Goal: Task Accomplishment & Management: Manage account settings

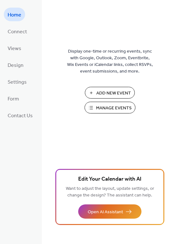
click at [116, 107] on span "Manage Events" at bounding box center [114, 108] width 36 height 7
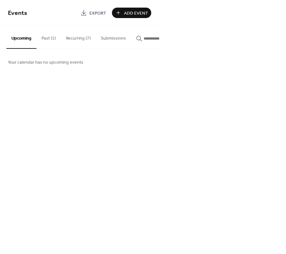
click at [49, 36] on button "Past (1)" at bounding box center [48, 37] width 24 height 23
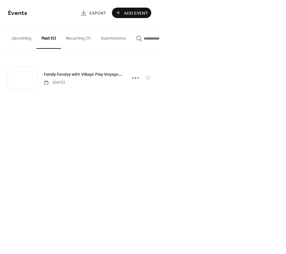
click at [81, 36] on button "Recurring (7)" at bounding box center [78, 37] width 35 height 23
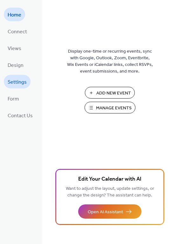
click at [23, 81] on span "Settings" at bounding box center [17, 82] width 19 height 10
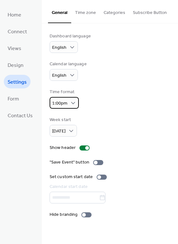
click at [67, 101] on div "1:00pm" at bounding box center [63, 103] width 29 height 12
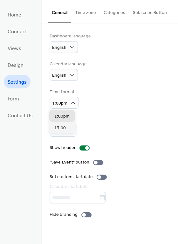
click at [107, 91] on div "Time format 1:00pm" at bounding box center [109, 99] width 120 height 20
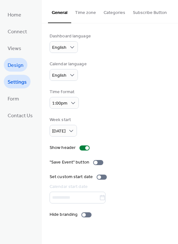
click at [6, 65] on link "Design" at bounding box center [15, 65] width 23 height 14
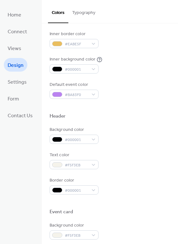
scroll to position [271, 0]
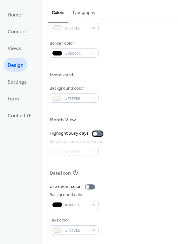
click at [98, 134] on div at bounding box center [97, 133] width 10 height 5
click at [98, 134] on div at bounding box center [100, 134] width 4 height 4
click at [98, 134] on div at bounding box center [97, 133] width 10 height 5
click at [98, 134] on div at bounding box center [100, 134] width 4 height 4
click at [98, 134] on div at bounding box center [97, 133] width 10 height 5
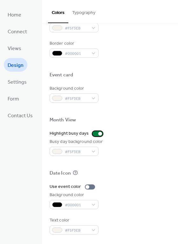
click at [98, 134] on div at bounding box center [100, 134] width 4 height 4
click at [88, 186] on div at bounding box center [90, 187] width 10 height 5
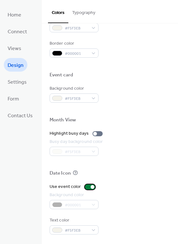
click at [88, 186] on div at bounding box center [90, 187] width 10 height 5
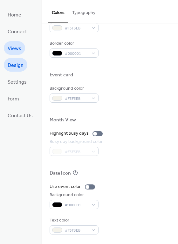
click at [11, 49] on span "Views" at bounding box center [15, 49] width 14 height 10
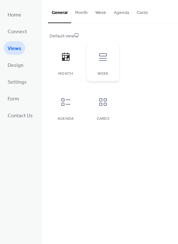
click at [101, 52] on icon at bounding box center [103, 57] width 10 height 10
click at [64, 102] on icon at bounding box center [66, 102] width 10 height 10
click at [94, 119] on div "Cards" at bounding box center [102, 119] width 19 height 4
click at [69, 61] on icon at bounding box center [66, 57] width 10 height 10
click at [19, 21] on link "Home" at bounding box center [14, 15] width 21 height 14
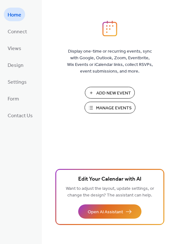
click at [101, 106] on span "Manage Events" at bounding box center [114, 108] width 36 height 7
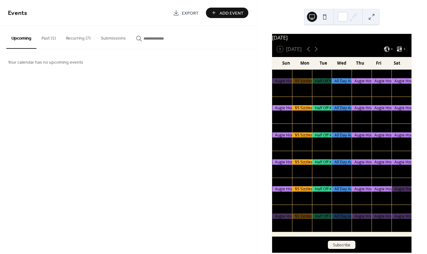
click at [86, 41] on button "Recurring (7)" at bounding box center [78, 37] width 35 height 23
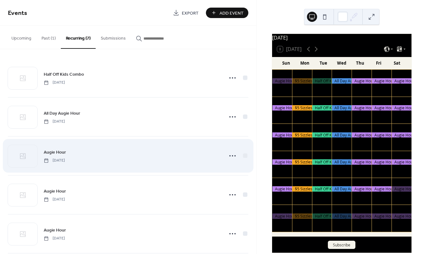
click at [120, 146] on div "Augie Hour Thursday, August 21, 2025" at bounding box center [128, 156] width 241 height 39
click at [232, 156] on icon at bounding box center [233, 156] width 10 height 10
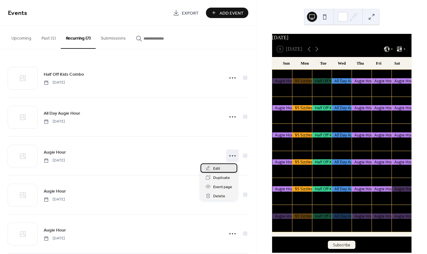
click at [224, 169] on div "Edit" at bounding box center [219, 168] width 37 height 9
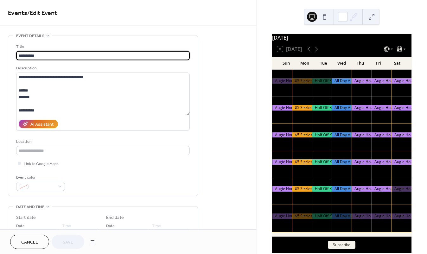
scroll to position [69, 0]
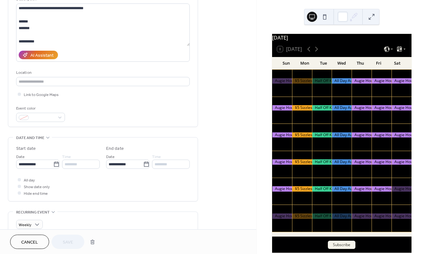
click at [20, 186] on div at bounding box center [19, 186] width 3 height 3
click at [20, 193] on div at bounding box center [19, 193] width 3 height 3
click at [20, 179] on icon at bounding box center [19, 180] width 2 height 2
click at [69, 165] on input "********" at bounding box center [81, 164] width 38 height 9
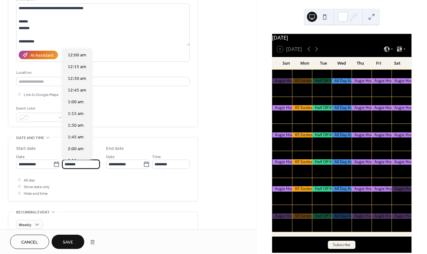
scroll to position [188, 0]
click at [75, 165] on input "*******" at bounding box center [81, 164] width 38 height 9
type input "*******"
click at [159, 164] on input "********" at bounding box center [171, 164] width 38 height 9
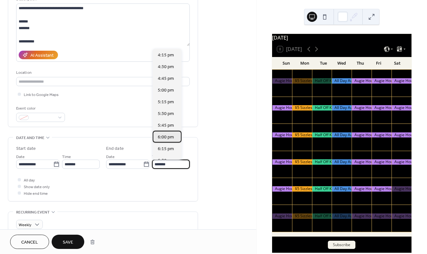
click at [164, 139] on span "6:00 pm" at bounding box center [166, 137] width 16 height 7
type input "*******"
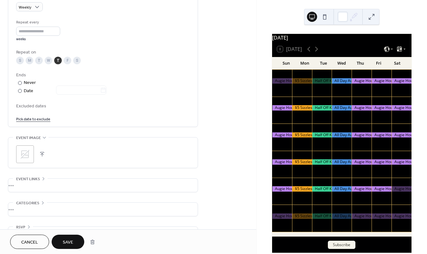
scroll to position [304, 0]
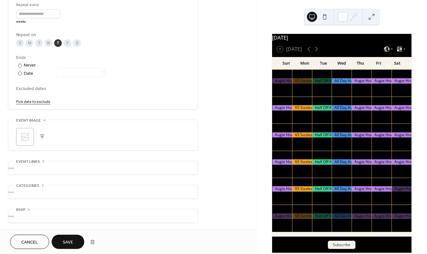
click at [68, 243] on span "Save" at bounding box center [68, 242] width 10 height 7
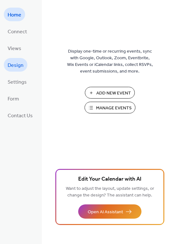
click at [25, 65] on link "Design" at bounding box center [15, 65] width 23 height 14
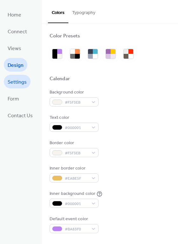
click at [15, 81] on span "Settings" at bounding box center [17, 82] width 19 height 10
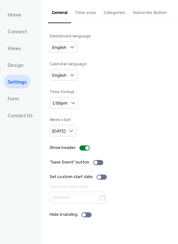
click at [86, 12] on button "Time zone" at bounding box center [85, 11] width 29 height 23
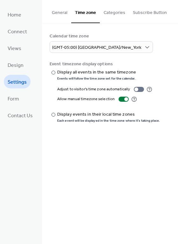
click at [27, 47] on ul "Home Connect Views Design Settings Form Contact Us" at bounding box center [20, 65] width 33 height 114
click at [16, 48] on span "Views" at bounding box center [15, 49] width 14 height 10
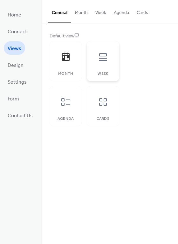
click at [103, 61] on icon at bounding box center [103, 57] width 10 height 10
click at [70, 104] on div at bounding box center [65, 102] width 19 height 19
click at [94, 104] on div at bounding box center [102, 102] width 19 height 19
click at [69, 67] on div "Month" at bounding box center [65, 61] width 32 height 40
click at [11, 61] on span "Design" at bounding box center [16, 66] width 16 height 10
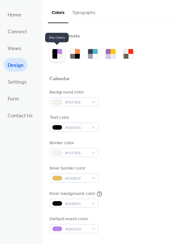
click at [54, 54] on div at bounding box center [54, 56] width 5 height 5
click at [84, 55] on div at bounding box center [92, 53] width 86 height 15
click at [75, 54] on div at bounding box center [77, 56] width 5 height 5
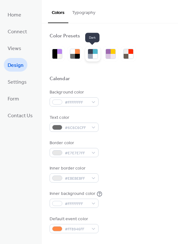
click at [95, 57] on div at bounding box center [95, 56] width 5 height 5
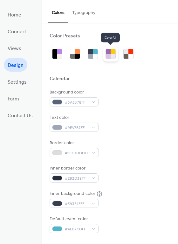
click at [113, 56] on div at bounding box center [112, 56] width 5 height 5
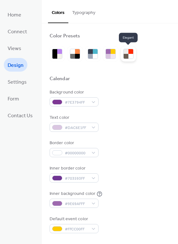
click at [133, 56] on div at bounding box center [127, 53] width 15 height 15
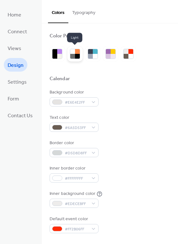
click at [78, 52] on div at bounding box center [77, 51] width 5 height 5
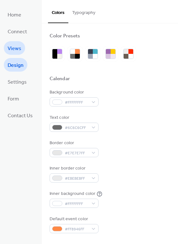
click at [7, 47] on link "Views" at bounding box center [14, 48] width 21 height 14
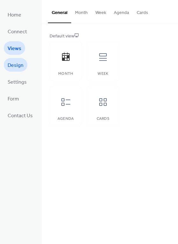
click at [22, 63] on span "Design" at bounding box center [16, 66] width 16 height 10
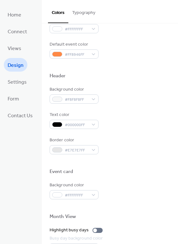
scroll to position [271, 0]
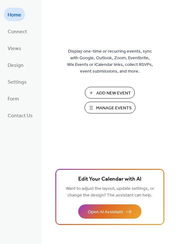
click at [118, 112] on span "Manage Events" at bounding box center [114, 108] width 36 height 7
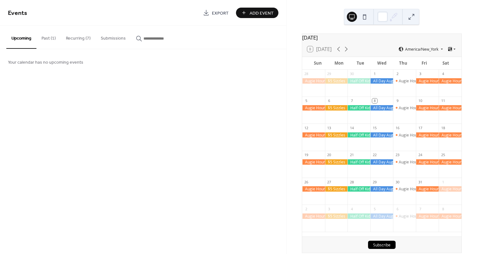
click at [78, 42] on button "Recurring (7)" at bounding box center [78, 37] width 35 height 23
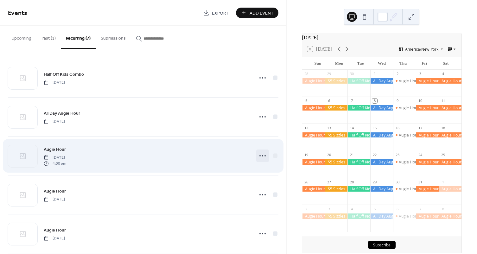
click at [260, 159] on icon at bounding box center [263, 156] width 10 height 10
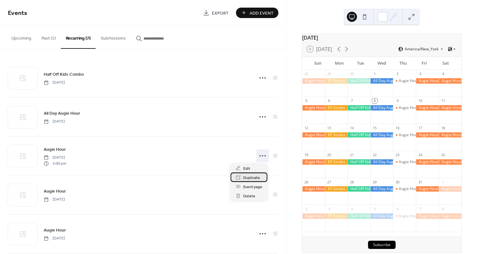
click at [253, 175] on span "Duplicate" at bounding box center [252, 178] width 17 height 7
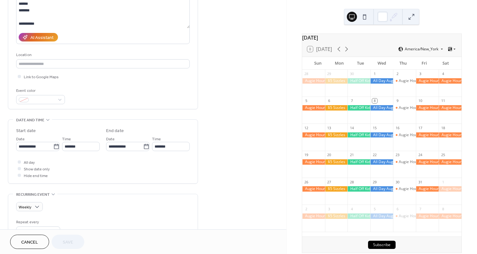
scroll to position [91, 0]
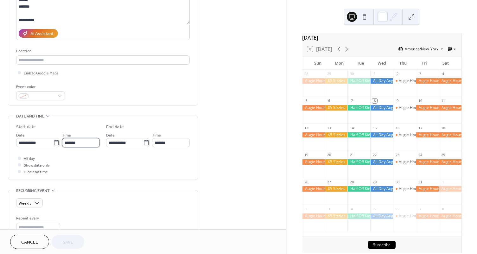
click at [68, 144] on input "*******" at bounding box center [81, 142] width 38 height 9
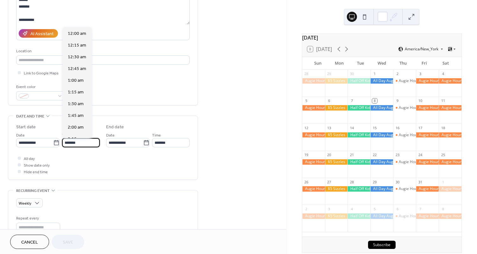
scroll to position [751, 0]
click at [67, 142] on input "*******" at bounding box center [81, 142] width 38 height 9
type input "*******"
click at [157, 143] on input "*******" at bounding box center [171, 142] width 38 height 9
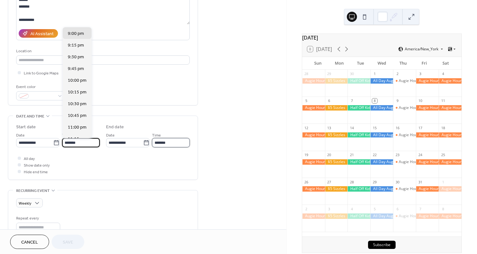
type input "********"
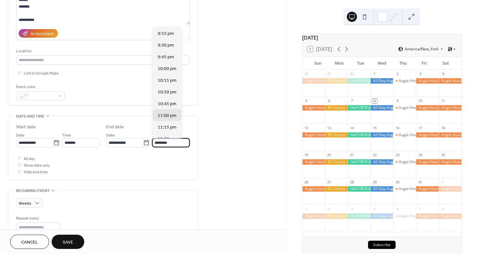
click at [197, 126] on div "**********" at bounding box center [103, 148] width 190 height 64
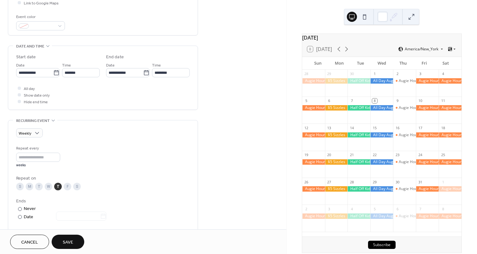
scroll to position [161, 0]
click at [20, 103] on div at bounding box center [19, 101] width 6 height 6
click at [366, 19] on button at bounding box center [365, 17] width 10 height 10
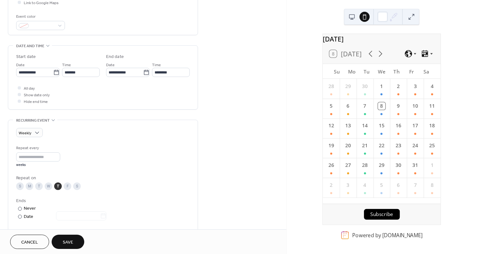
click at [350, 19] on button at bounding box center [352, 17] width 10 height 10
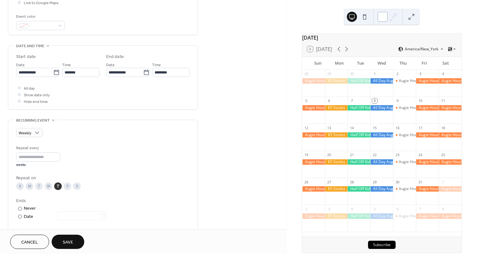
click at [383, 19] on div at bounding box center [383, 17] width 10 height 10
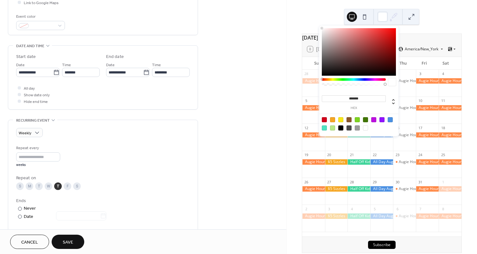
click at [354, 53] on div at bounding box center [359, 52] width 74 height 48
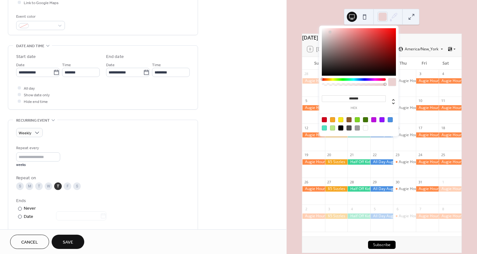
type input "*******"
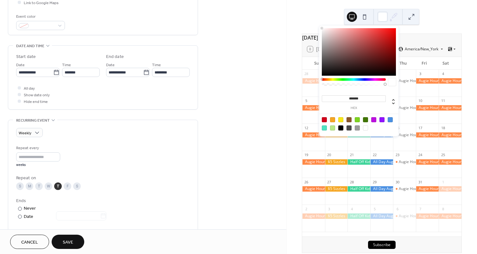
drag, startPoint x: 330, startPoint y: 32, endPoint x: 317, endPoint y: 25, distance: 15.3
click at [317, 25] on body "**********" at bounding box center [238, 127] width 477 height 254
click at [214, 61] on div "**********" at bounding box center [143, 123] width 287 height 499
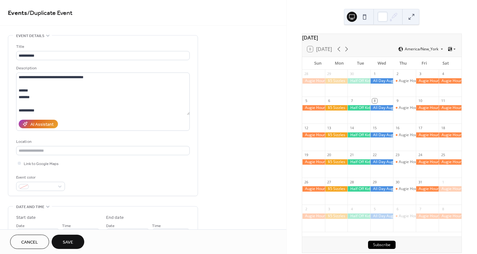
scroll to position [304, 0]
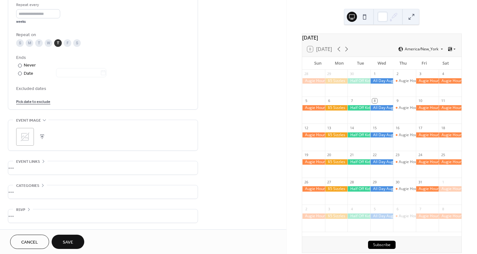
click at [74, 241] on button "Save" at bounding box center [68, 242] width 33 height 14
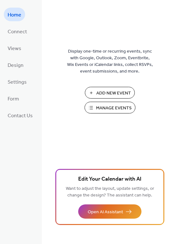
click at [118, 105] on span "Manage Events" at bounding box center [114, 108] width 36 height 7
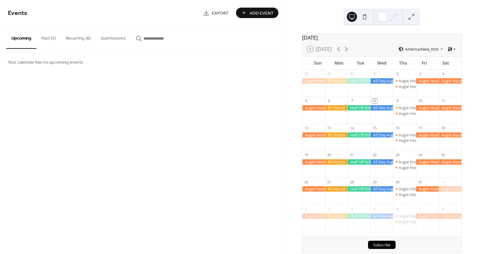
click at [85, 38] on button "Recurring (8)" at bounding box center [78, 37] width 35 height 23
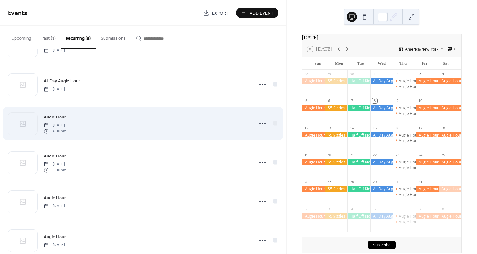
scroll to position [33, 0]
click at [261, 122] on icon at bounding box center [263, 123] width 10 height 10
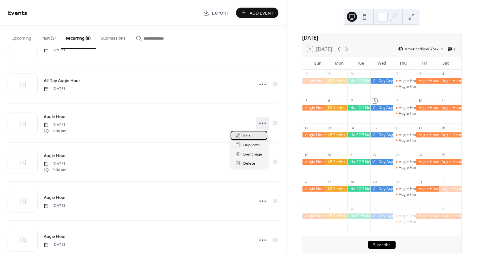
click at [248, 137] on span "Edit" at bounding box center [247, 136] width 7 height 7
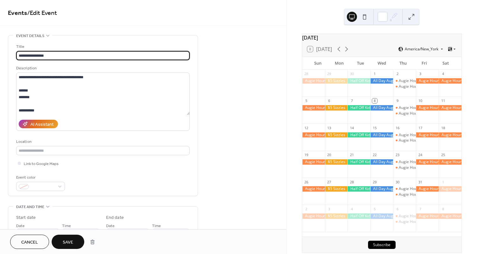
click at [44, 55] on input "**********" at bounding box center [103, 55] width 174 height 9
type input "**********"
click at [69, 245] on span "Save" at bounding box center [68, 242] width 10 height 7
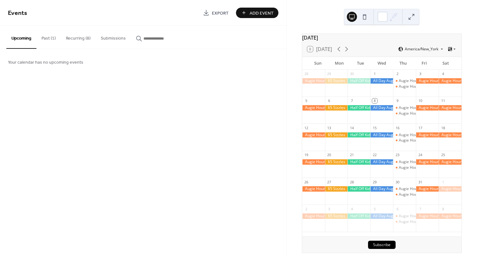
click at [77, 31] on button "Recurring (8)" at bounding box center [78, 37] width 35 height 23
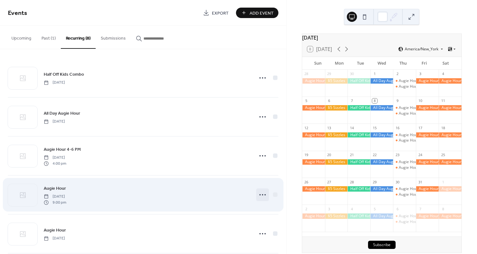
click at [260, 195] on icon at bounding box center [263, 195] width 10 height 10
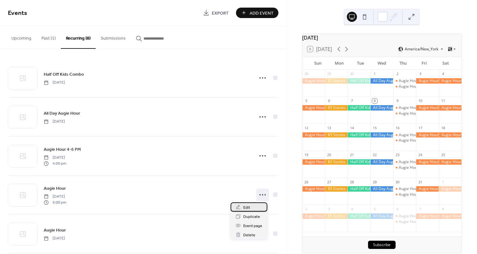
click at [249, 207] on span "Edit" at bounding box center [247, 208] width 7 height 7
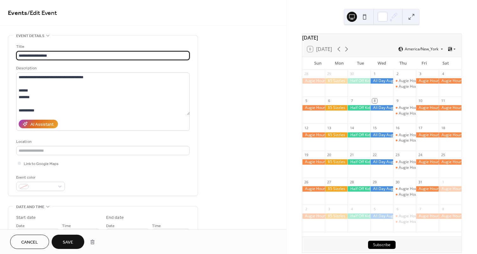
type input "**********"
click at [62, 250] on div "Cancel Save" at bounding box center [143, 242] width 287 height 25
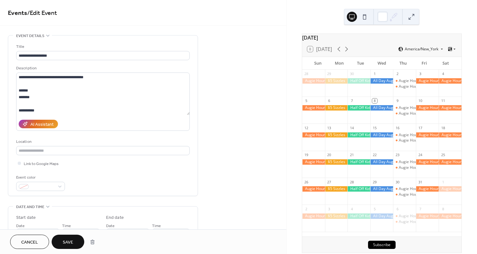
click at [70, 241] on span "Save" at bounding box center [68, 242] width 10 height 7
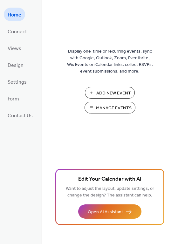
click at [101, 110] on span "Manage Events" at bounding box center [114, 108] width 36 height 7
click at [100, 110] on span "Manage Events" at bounding box center [114, 108] width 36 height 7
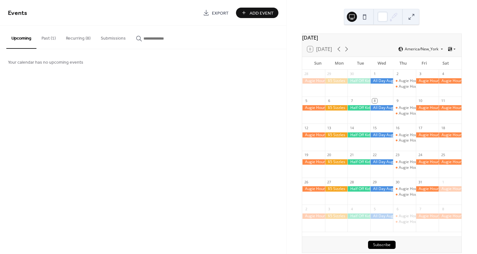
click at [72, 41] on button "Recurring (8)" at bounding box center [78, 37] width 35 height 23
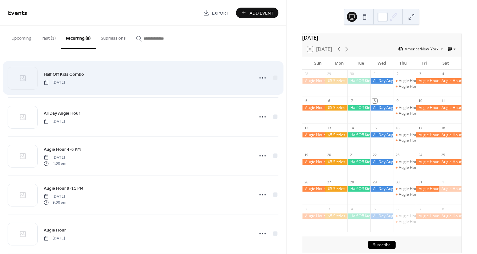
click at [145, 83] on div "Half Off Kids Combo Tuesday, August 19, 2025" at bounding box center [147, 78] width 206 height 14
click at [71, 74] on span "Half Off Kids Combo" at bounding box center [64, 74] width 40 height 7
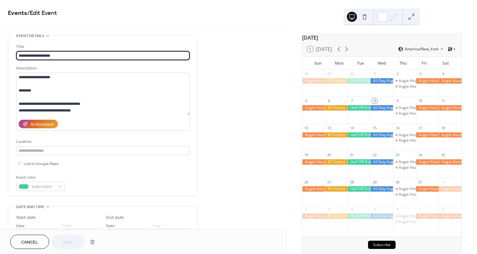
click at [39, 245] on button "Cancel" at bounding box center [29, 242] width 39 height 14
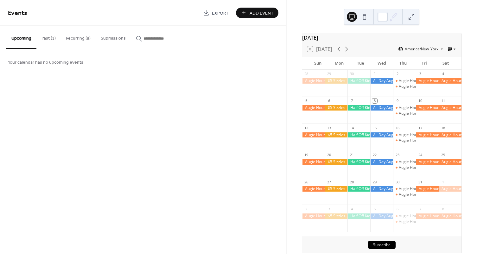
click at [73, 42] on button "Recurring (8)" at bounding box center [78, 37] width 35 height 23
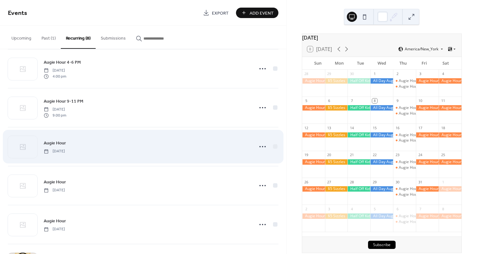
scroll to position [126, 0]
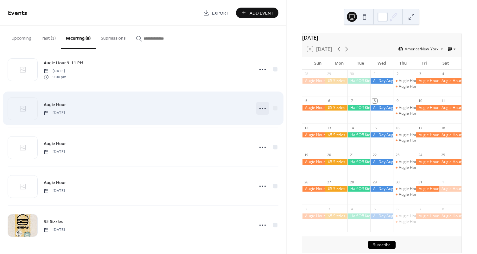
click at [262, 109] on icon at bounding box center [263, 108] width 10 height 10
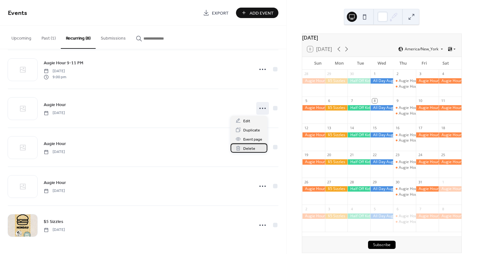
click at [256, 148] on div "Delete" at bounding box center [249, 148] width 37 height 9
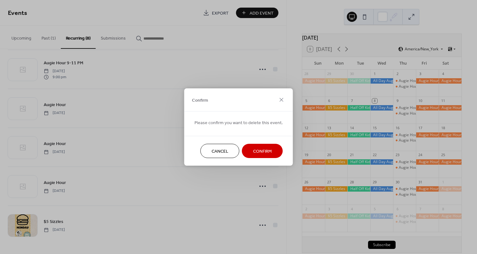
click at [259, 150] on span "Confirm" at bounding box center [262, 151] width 19 height 7
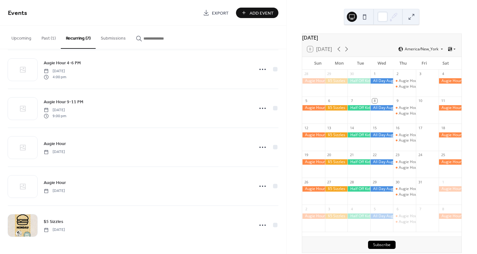
scroll to position [87, 0]
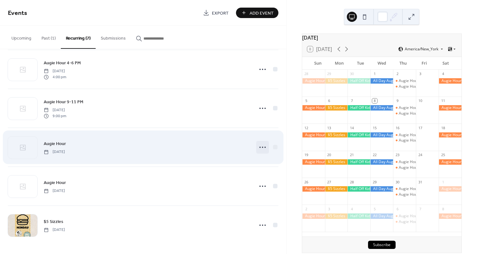
click at [262, 150] on icon at bounding box center [263, 147] width 10 height 10
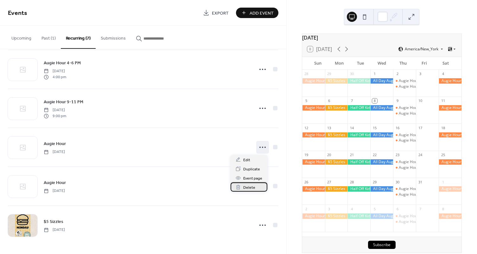
click at [261, 186] on div "Delete" at bounding box center [249, 187] width 37 height 9
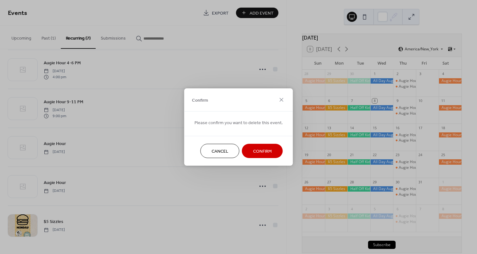
click at [260, 148] on span "Confirm" at bounding box center [262, 151] width 19 height 7
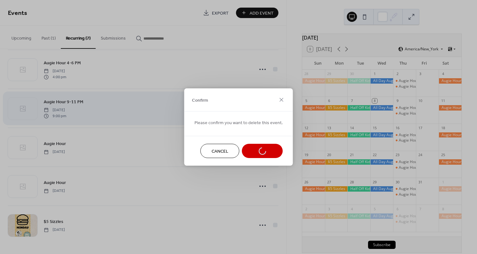
scroll to position [48, 0]
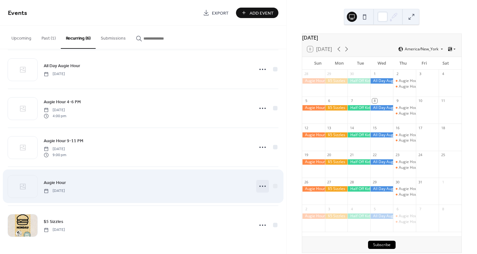
click at [262, 188] on icon at bounding box center [263, 186] width 10 height 10
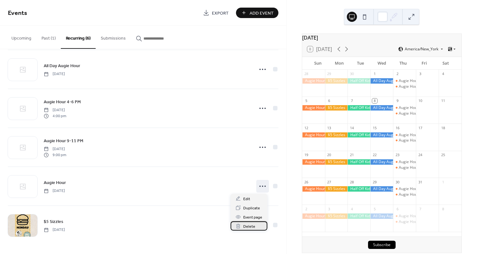
click at [251, 227] on span "Delete" at bounding box center [250, 227] width 12 height 7
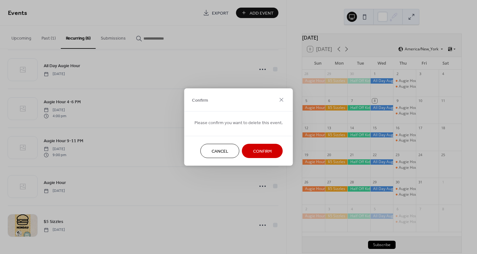
click at [275, 147] on button "Confirm" at bounding box center [262, 151] width 41 height 14
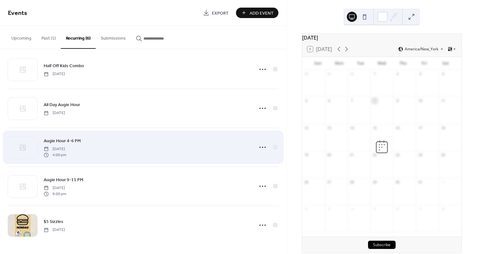
scroll to position [9, 0]
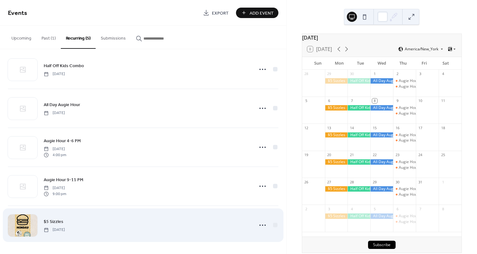
click at [59, 221] on span "$5 Sizzles" at bounding box center [54, 222] width 20 height 7
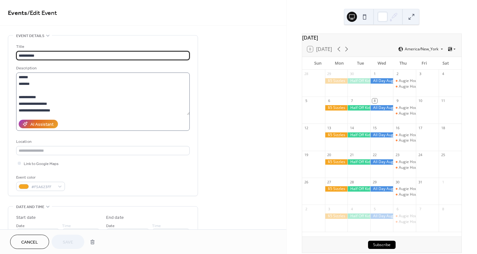
scroll to position [18, 0]
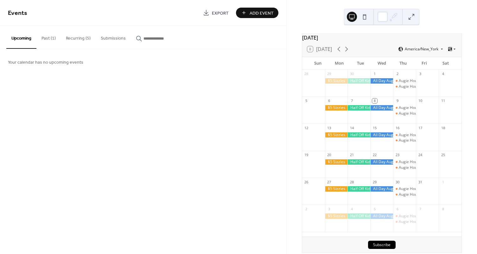
click at [69, 37] on button "Recurring (5)" at bounding box center [78, 37] width 35 height 23
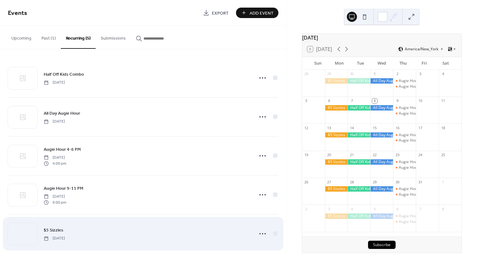
click at [137, 227] on div "$5 Sizzles [DATE]" at bounding box center [147, 234] width 206 height 14
click at [259, 233] on icon at bounding box center [263, 234] width 10 height 10
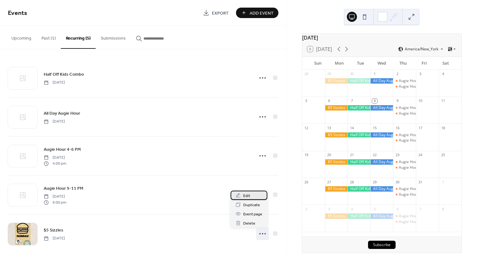
click at [248, 198] on span "Edit" at bounding box center [247, 196] width 7 height 7
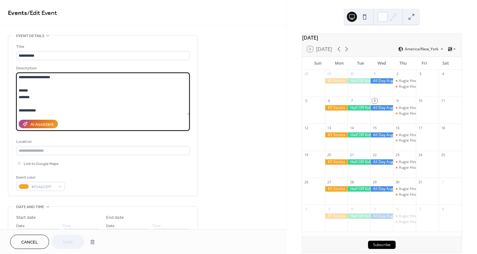
drag, startPoint x: 46, startPoint y: 97, endPoint x: 17, endPoint y: 91, distance: 29.5
click at [17, 91] on textarea "**********" at bounding box center [103, 94] width 174 height 42
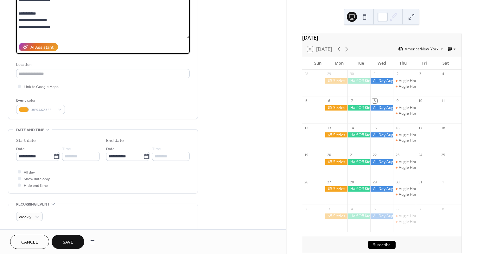
scroll to position [77, 0]
type textarea "**********"
click at [71, 242] on span "Save" at bounding box center [68, 242] width 10 height 7
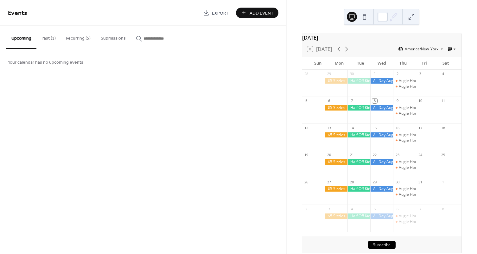
click at [72, 34] on button "Recurring (5)" at bounding box center [78, 37] width 35 height 23
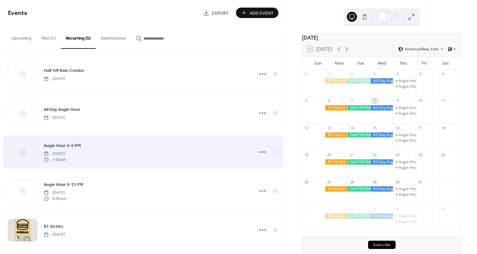
scroll to position [9, 0]
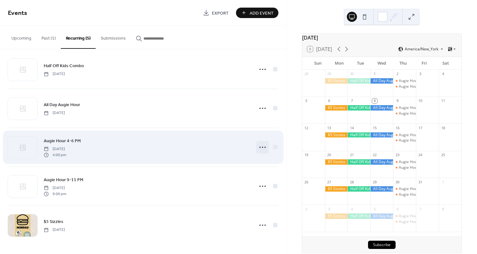
click at [263, 148] on icon at bounding box center [263, 147] width 10 height 10
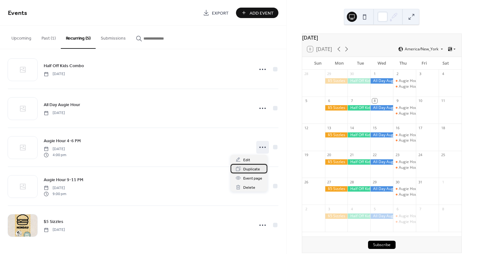
click at [255, 169] on span "Duplicate" at bounding box center [252, 169] width 17 height 7
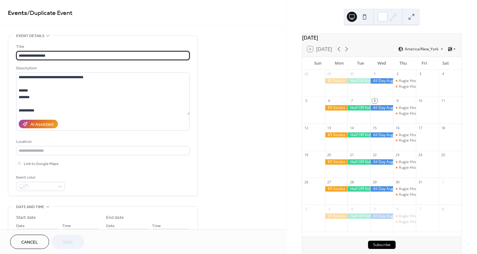
click at [35, 244] on span "Cancel" at bounding box center [29, 242] width 17 height 7
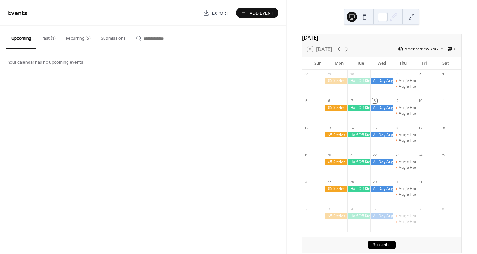
click at [88, 42] on button "Recurring (5)" at bounding box center [78, 37] width 35 height 23
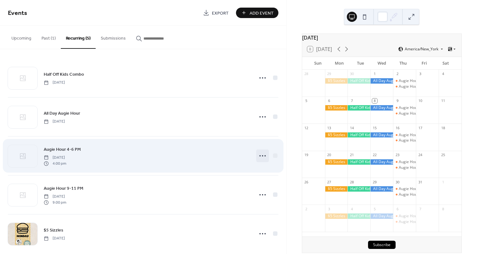
click at [260, 155] on circle at bounding box center [260, 155] width 1 height 1
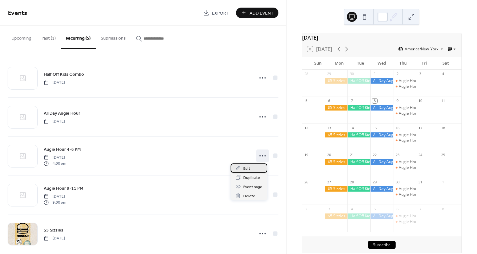
click at [251, 168] on div "Edit" at bounding box center [249, 168] width 37 height 9
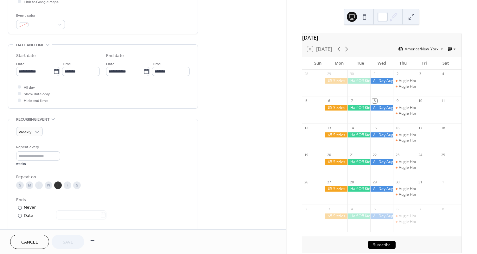
scroll to position [163, 0]
click at [20, 185] on div "S" at bounding box center [20, 185] width 8 height 8
click at [29, 186] on div "M" at bounding box center [30, 185] width 8 height 8
click at [37, 186] on div "T" at bounding box center [39, 185] width 8 height 8
click at [49, 186] on div "W" at bounding box center [49, 185] width 8 height 8
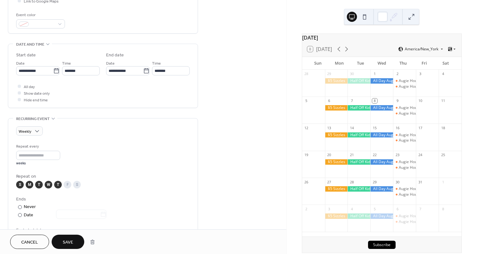
click at [69, 186] on div "F" at bounding box center [68, 185] width 8 height 8
click at [80, 186] on div "S" at bounding box center [77, 185] width 8 height 8
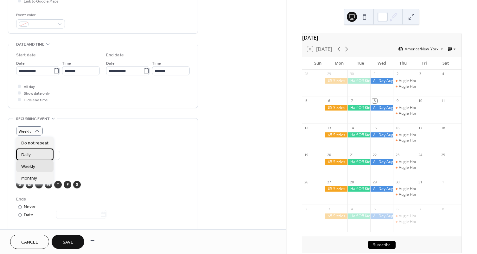
click at [33, 155] on div "Daily" at bounding box center [34, 155] width 37 height 12
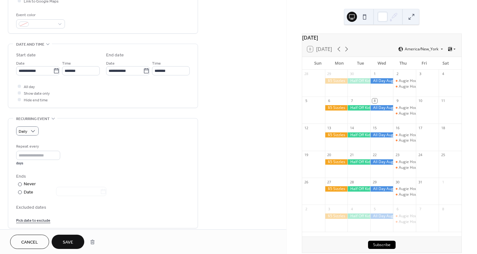
click at [71, 239] on span "Save" at bounding box center [68, 242] width 10 height 7
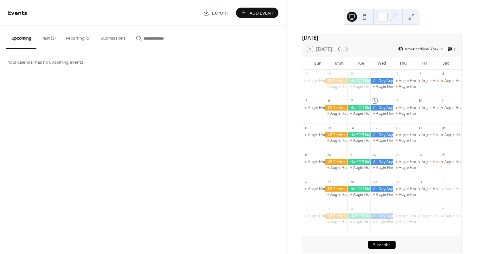
click at [80, 37] on button "Recurring (5)" at bounding box center [78, 37] width 35 height 23
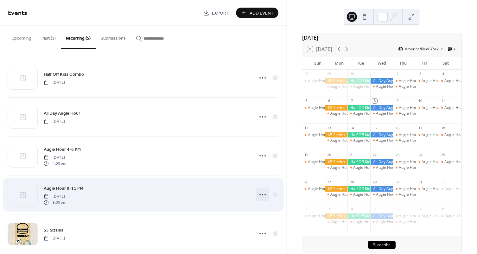
click at [258, 194] on icon at bounding box center [263, 195] width 10 height 10
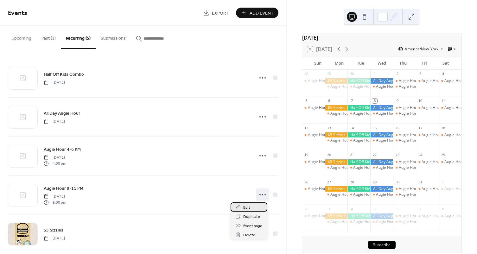
click at [250, 210] on span "Edit" at bounding box center [247, 208] width 7 height 7
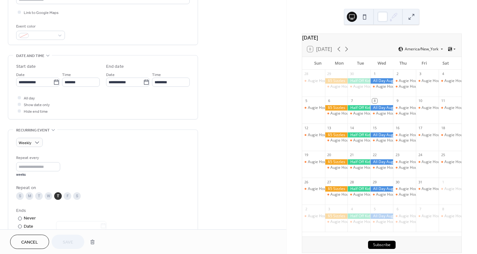
scroll to position [159, 0]
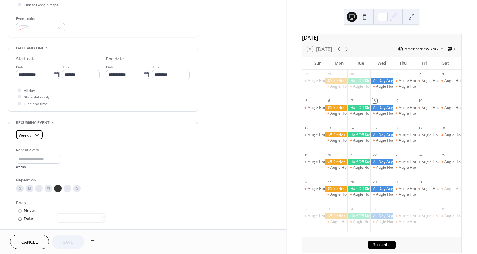
click at [29, 135] on span "Weekly" at bounding box center [25, 135] width 13 height 7
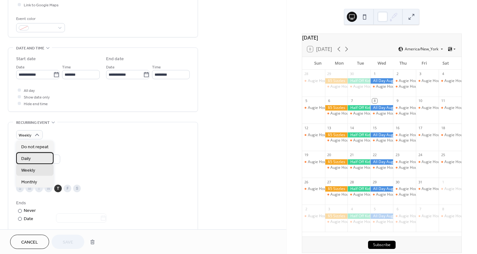
click at [30, 157] on span "Daily" at bounding box center [26, 159] width 10 height 7
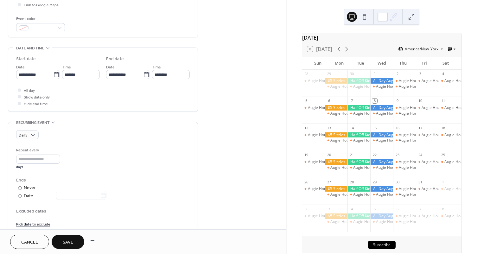
click at [72, 243] on span "Save" at bounding box center [68, 242] width 10 height 7
